Goal: Find specific page/section: Find specific page/section

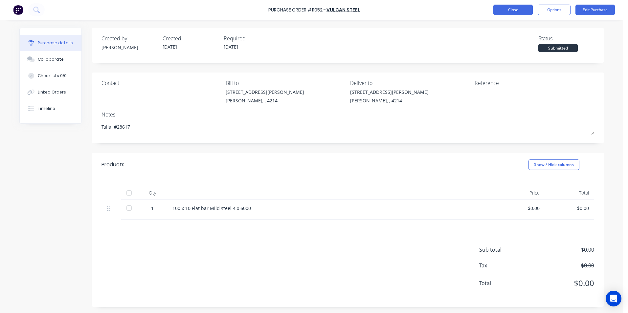
click at [504, 11] on button "Close" at bounding box center [512, 10] width 39 height 11
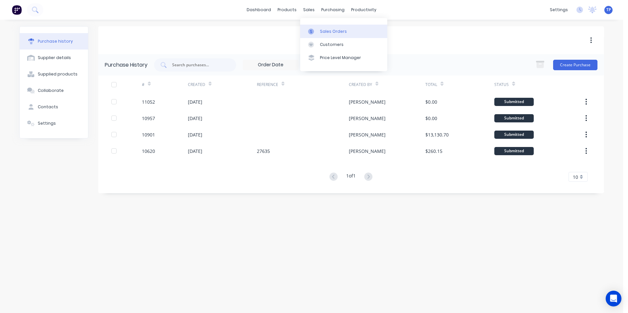
click at [329, 32] on div "Sales Orders" at bounding box center [333, 32] width 27 height 6
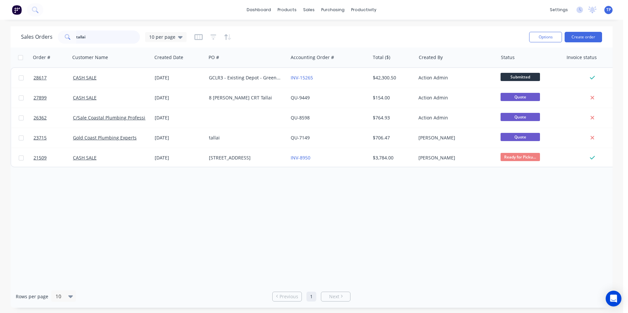
click at [88, 37] on input "tallai" at bounding box center [108, 37] width 64 height 13
type input "t"
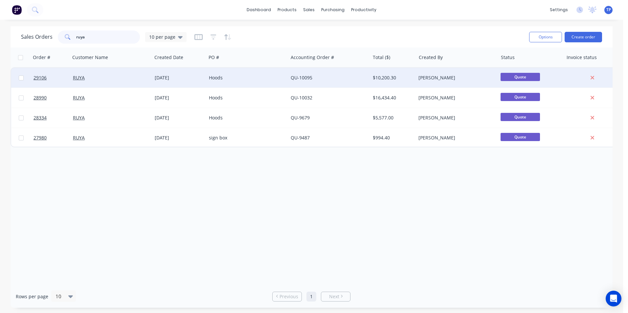
type input "ruya"
click at [125, 75] on div "RUYA" at bounding box center [109, 78] width 73 height 7
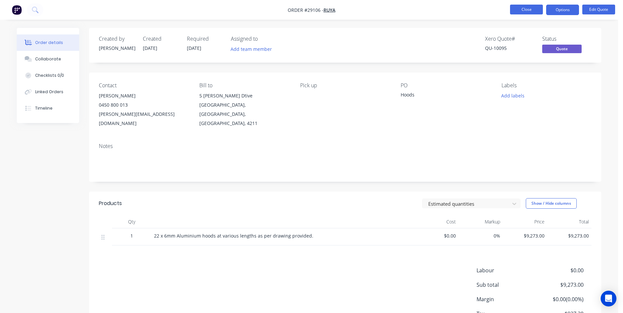
click at [519, 10] on button "Close" at bounding box center [526, 10] width 33 height 10
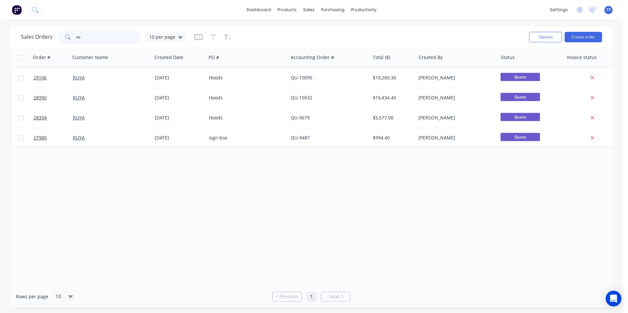
type input "r"
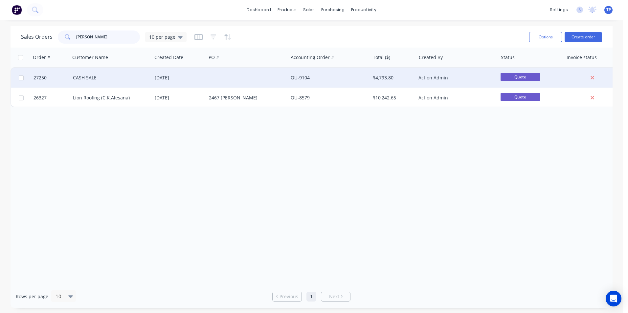
type input "[PERSON_NAME]"
click at [251, 77] on div at bounding box center [247, 78] width 82 height 20
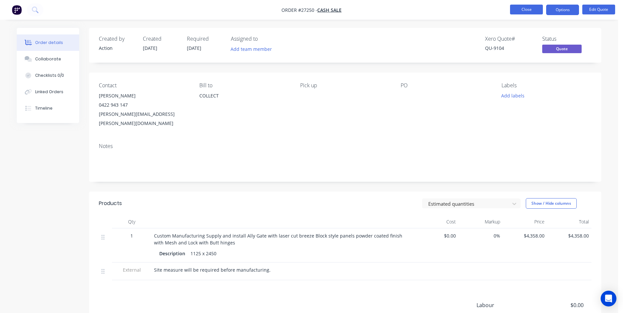
click at [515, 9] on button "Close" at bounding box center [526, 10] width 33 height 10
